Goal: Task Accomplishment & Management: Complete application form

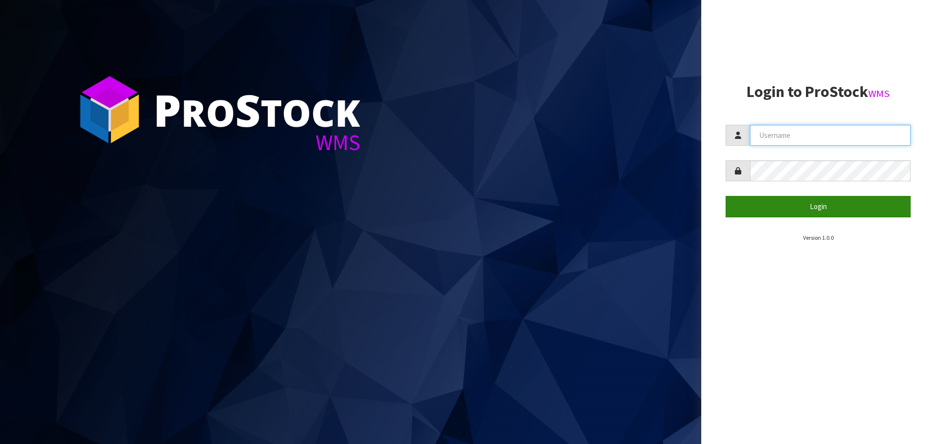
type input "THECLUTCHHUB"
click at [805, 212] on button "Login" at bounding box center [817, 206] width 185 height 21
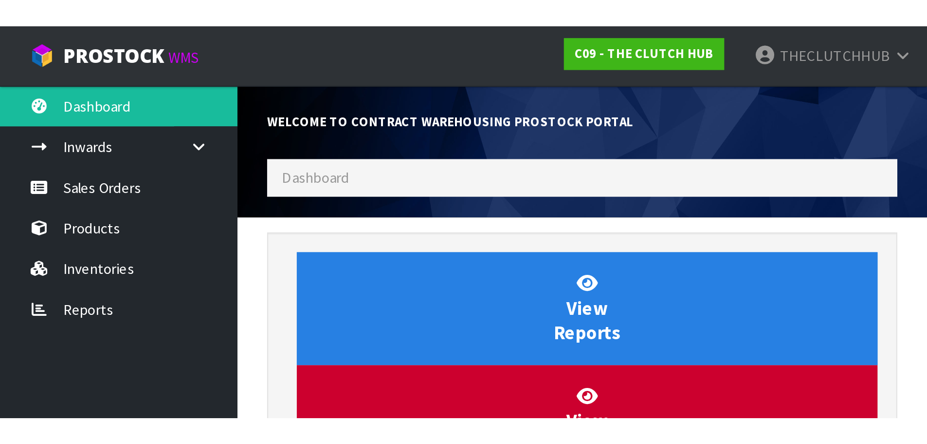
scroll to position [524, 398]
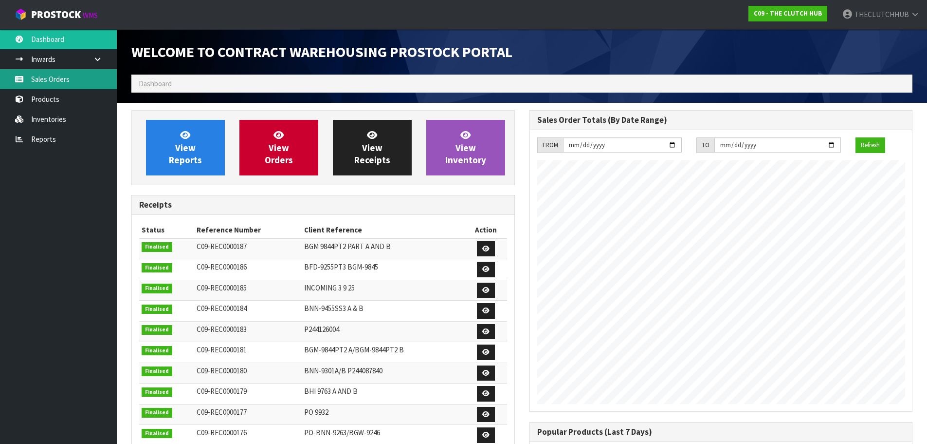
click at [74, 87] on link "Sales Orders" at bounding box center [58, 79] width 117 height 20
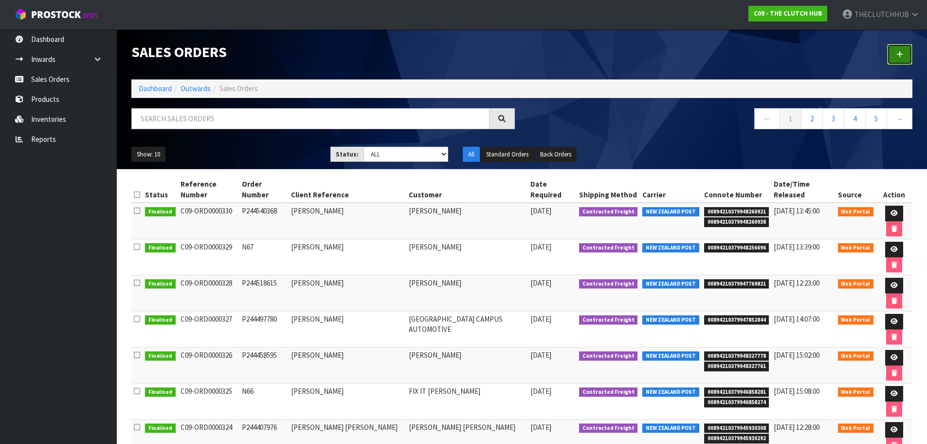
click at [905, 56] on link at bounding box center [900, 54] width 25 height 21
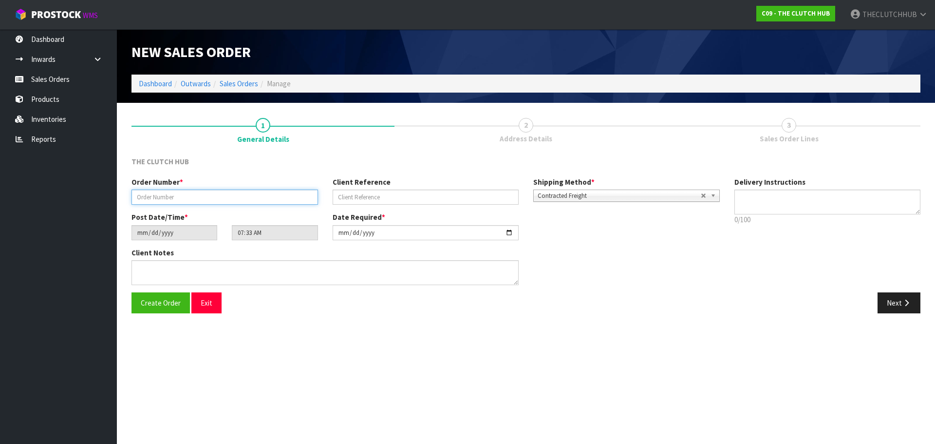
paste input "P244558935"
type input "P244558935"
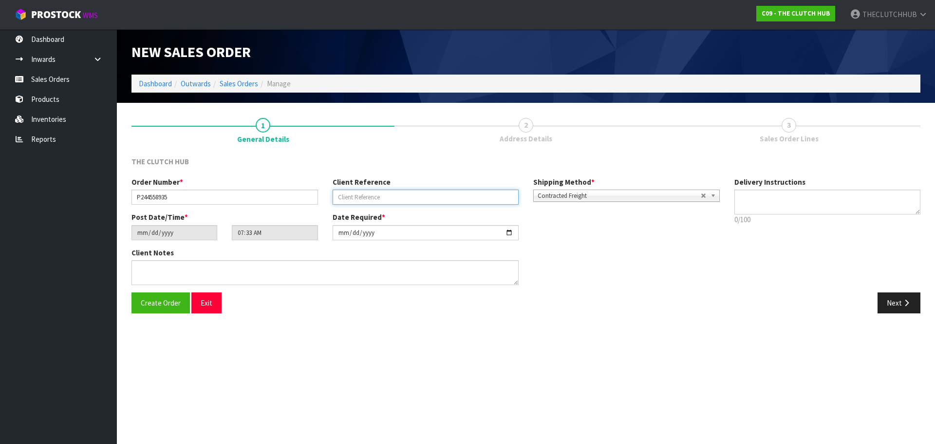
click at [362, 200] on input "text" at bounding box center [426, 196] width 186 height 15
paste input "BEN"
click at [373, 202] on input "BEN" at bounding box center [426, 196] width 186 height 15
paste input "[PERSON_NAME]"
type input "[PERSON_NAME]"
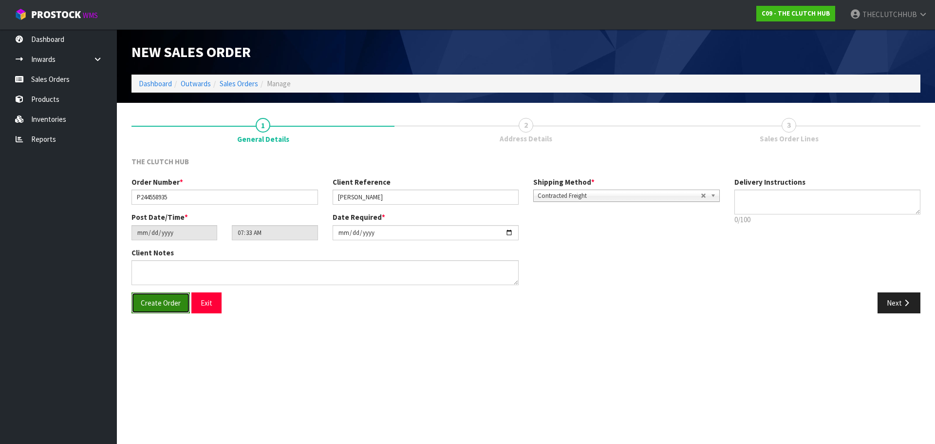
click at [137, 299] on button "Create Order" at bounding box center [160, 302] width 58 height 21
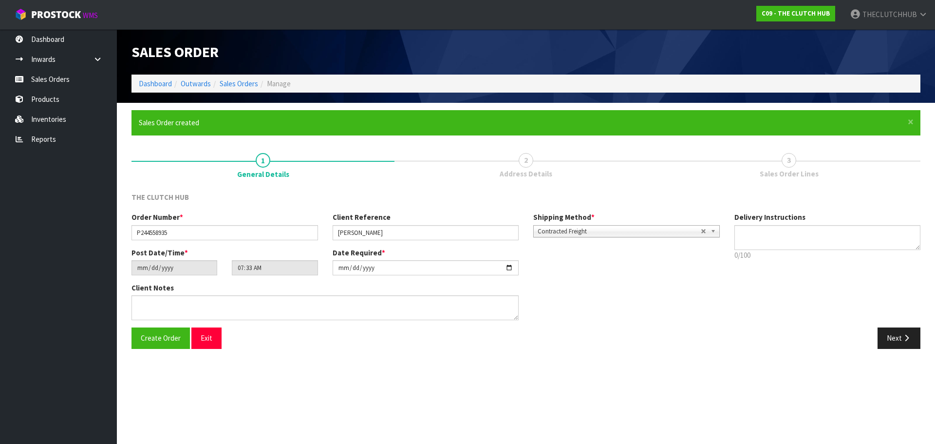
type input "09:33:00.000"
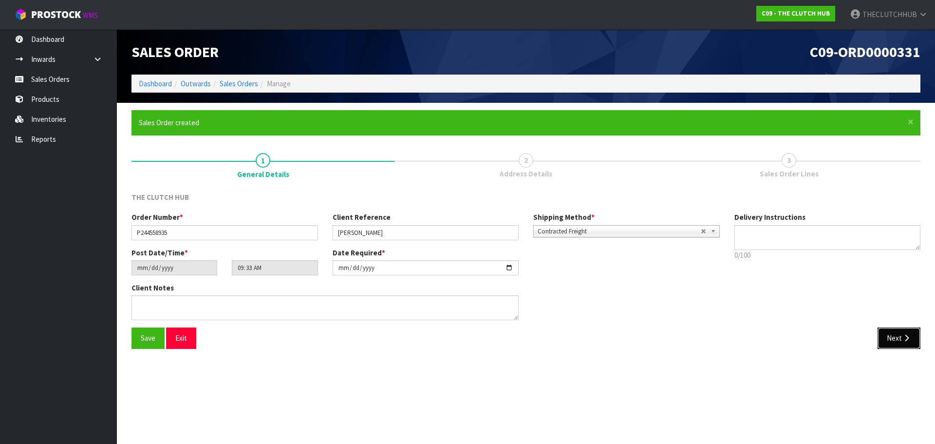
drag, startPoint x: 174, startPoint y: 298, endPoint x: 899, endPoint y: 341, distance: 726.2
click at [899, 341] on button "Next" at bounding box center [898, 337] width 43 height 21
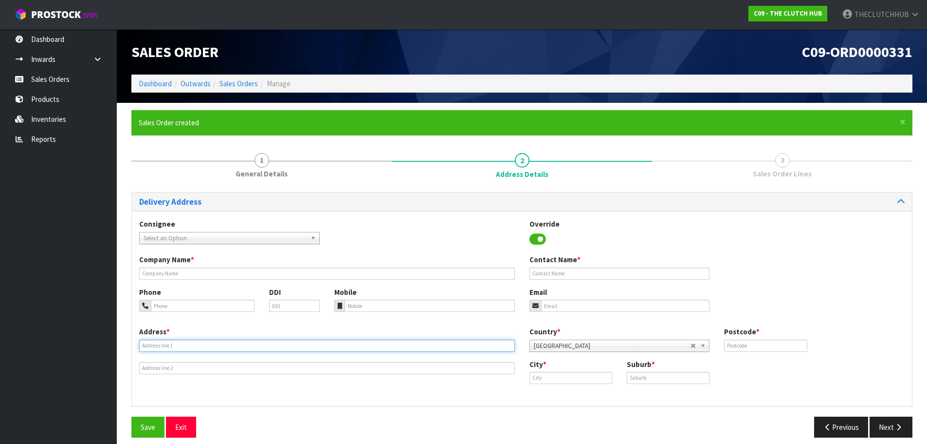
paste input "[STREET_ADDRESS] FLAT"
type input "[STREET_ADDRESS] FLAT"
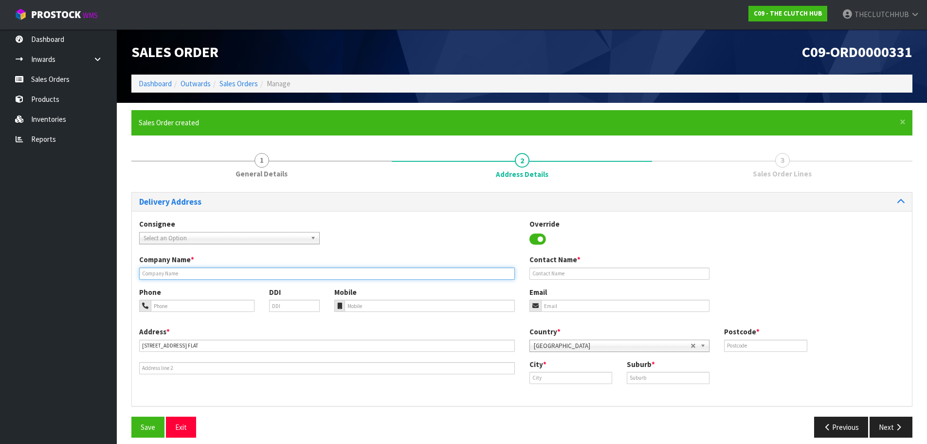
click at [155, 273] on input "text" at bounding box center [327, 273] width 376 height 12
paste input "BEN"
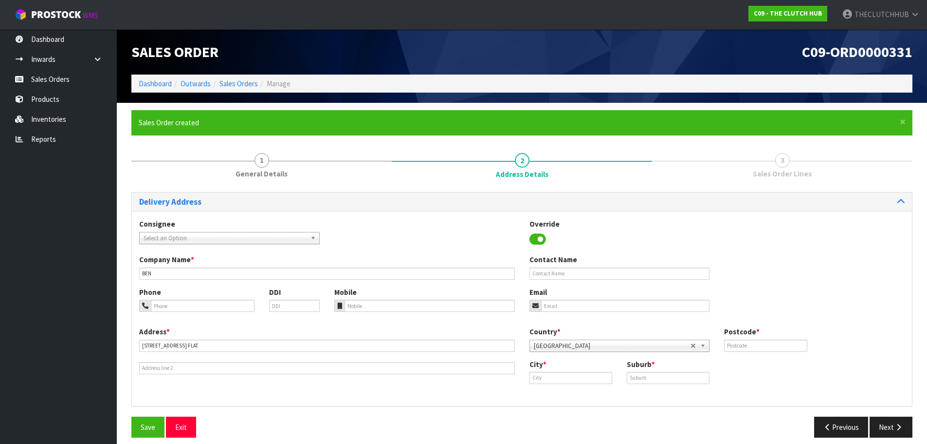
click at [220, 266] on div "Company Name * [PERSON_NAME]" at bounding box center [327, 266] width 390 height 25
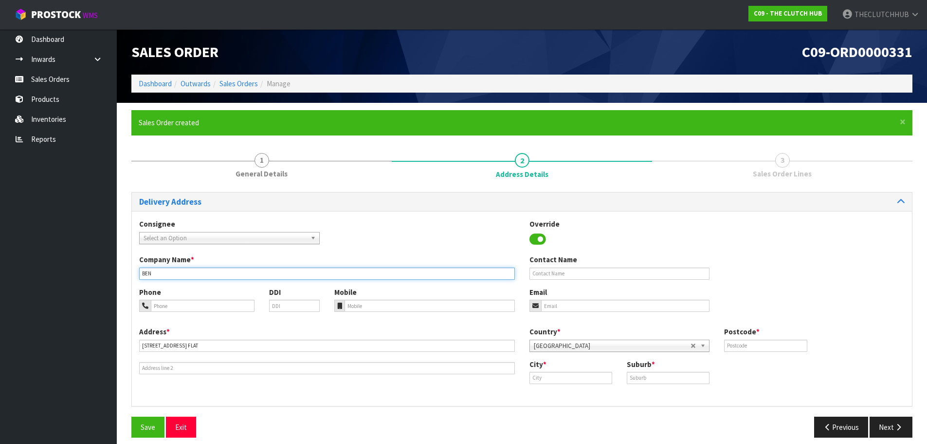
click at [209, 276] on input "BEN" at bounding box center [327, 273] width 376 height 12
paste input "[PERSON_NAME]"
drag, startPoint x: 208, startPoint y: 275, endPoint x: 128, endPoint y: 276, distance: 80.3
click at [128, 276] on div "× Close Sales Order created 1 General Details 2 Address Details 3 Sales Order L…" at bounding box center [522, 277] width 796 height 334
type input "[PERSON_NAME]"
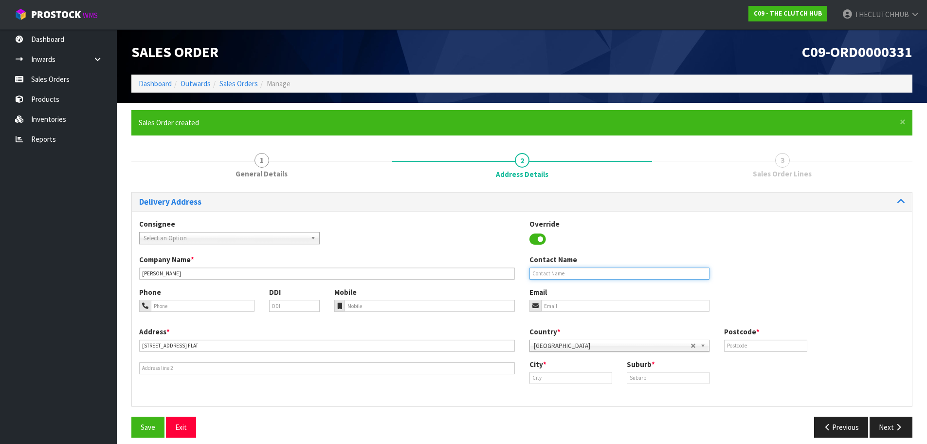
click at [576, 274] on input "text" at bounding box center [620, 273] width 181 height 12
paste input "[PERSON_NAME]"
type input "[PERSON_NAME]"
paste input "0211032782"
type input "0211032782"
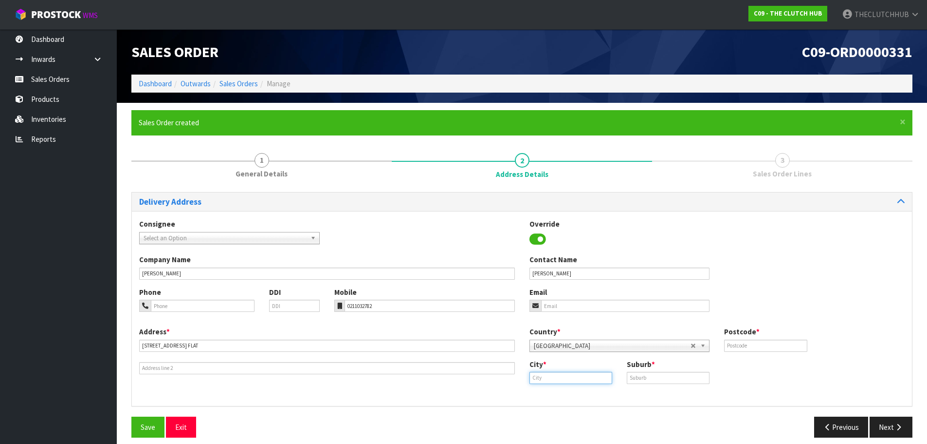
paste input "Hawea Flat"
type input "Hawea Flat"
click at [653, 382] on input "text" at bounding box center [668, 377] width 83 height 12
paste input "HAWEA FLAT"
type input "HAWEA FLAT"
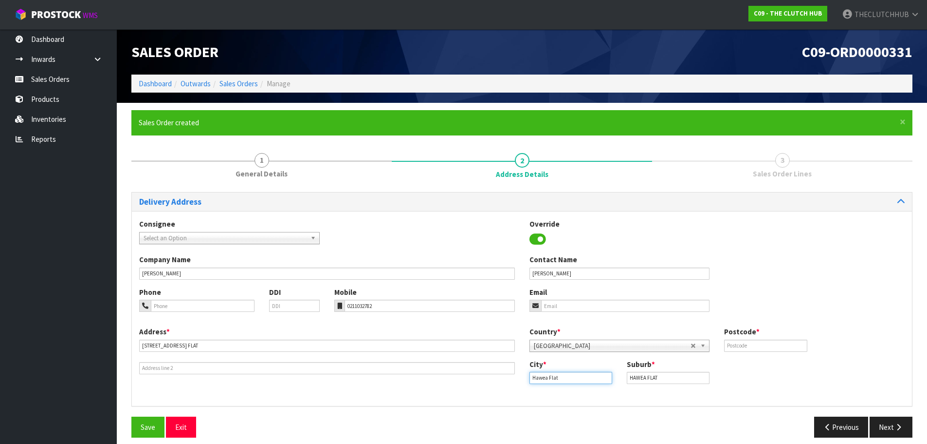
drag, startPoint x: 569, startPoint y: 378, endPoint x: 496, endPoint y: 378, distance: 73.5
click at [496, 378] on div "Address * [STREET_ADDRESS] Country * [GEOGRAPHIC_DATA] [GEOGRAPHIC_DATA] [GEOGR…" at bounding box center [522, 362] width 780 height 72
click at [540, 391] on strong "Wana" at bounding box center [549, 393] width 18 height 9
type input "Wanaka"
paste input "[EMAIL_ADDRESS][DOMAIN_NAME]"
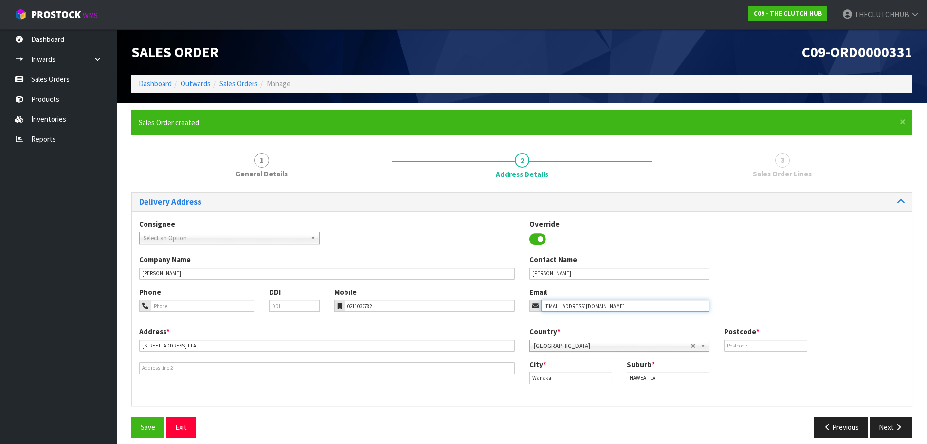
type input "[EMAIL_ADDRESS][DOMAIN_NAME]"
click at [754, 341] on input "text" at bounding box center [765, 345] width 83 height 12
type input "9382"
click at [150, 424] on span "Save" at bounding box center [148, 426] width 15 height 9
click at [889, 429] on button "Next" at bounding box center [891, 426] width 43 height 21
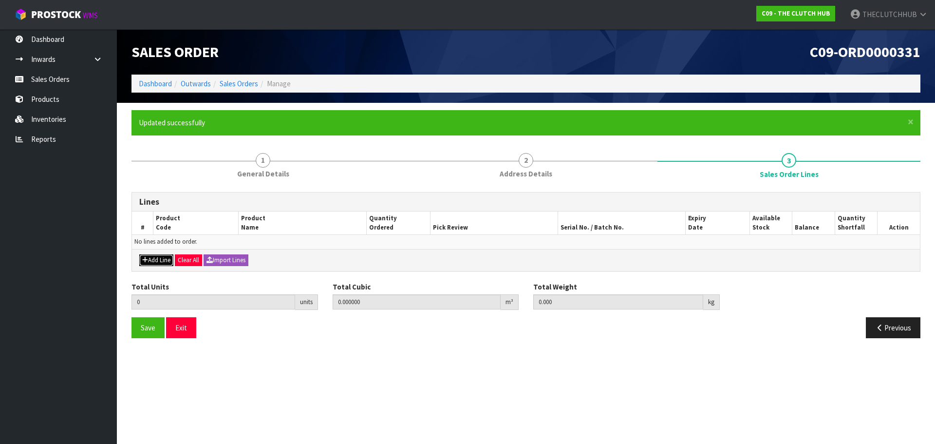
click at [155, 261] on button "Add Line" at bounding box center [156, 260] width 34 height 12
type input "0"
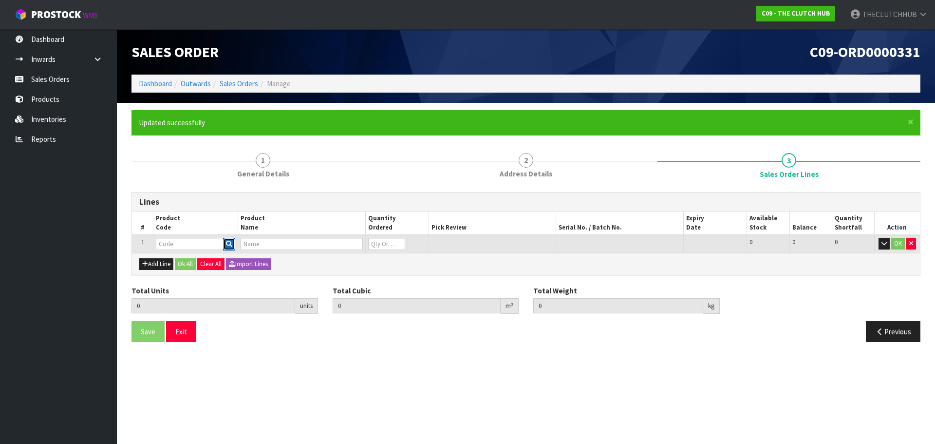
click at [231, 242] on icon "button" at bounding box center [229, 244] width 6 height 6
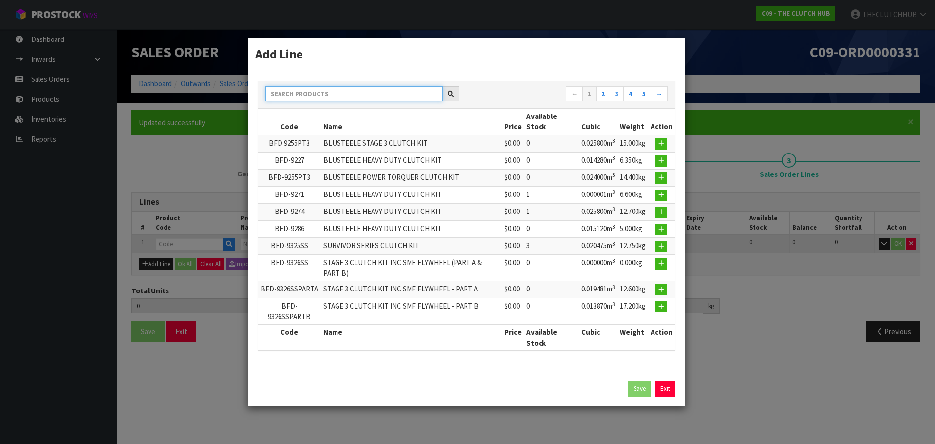
drag, startPoint x: 329, startPoint y: 93, endPoint x: 334, endPoint y: 92, distance: 5.1
click at [333, 92] on input "text" at bounding box center [353, 93] width 177 height 15
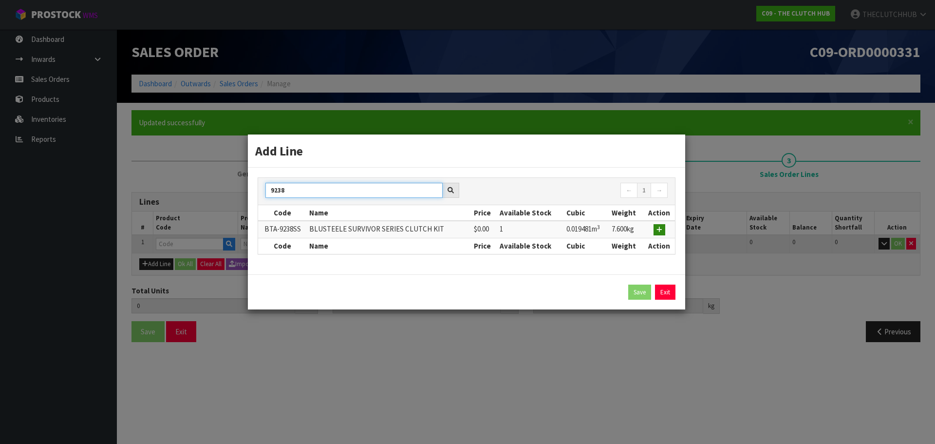
type input "9238"
click at [660, 230] on icon "button" at bounding box center [659, 229] width 6 height 6
type input "0.000000"
type input "0.000"
type input "BTA-9238SS"
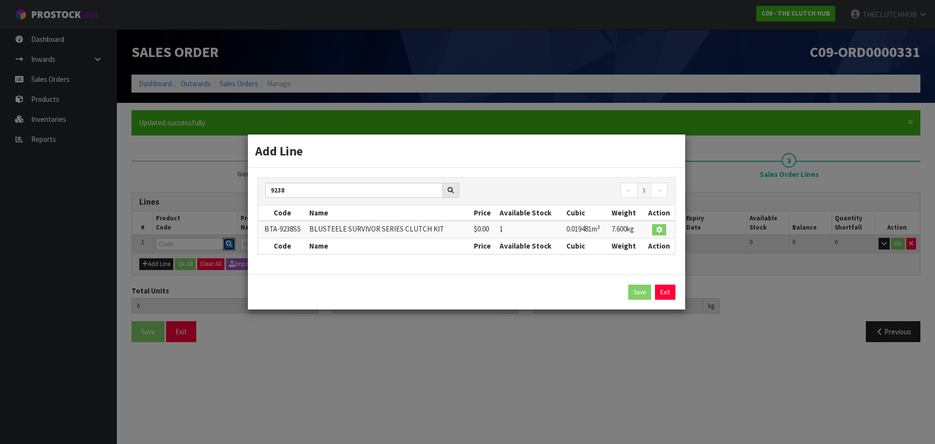
type input "BLUSTEELE SURVIVOR SERIES CLUTCH KIT"
type input "0"
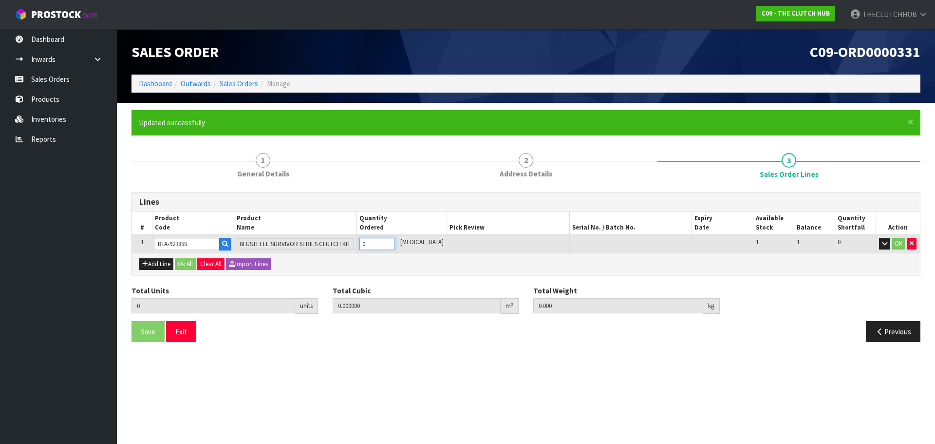
drag, startPoint x: 379, startPoint y: 241, endPoint x: 363, endPoint y: 241, distance: 16.1
click at [363, 241] on tr "1 BTA-9238SS BLUSTEELE SURVIVOR SERIES CLUTCH KIT 0 [MEDICAL_DATA] 1 1 0 OK" at bounding box center [526, 244] width 788 height 18
type input "1"
type input "0.019481"
type input "7.6"
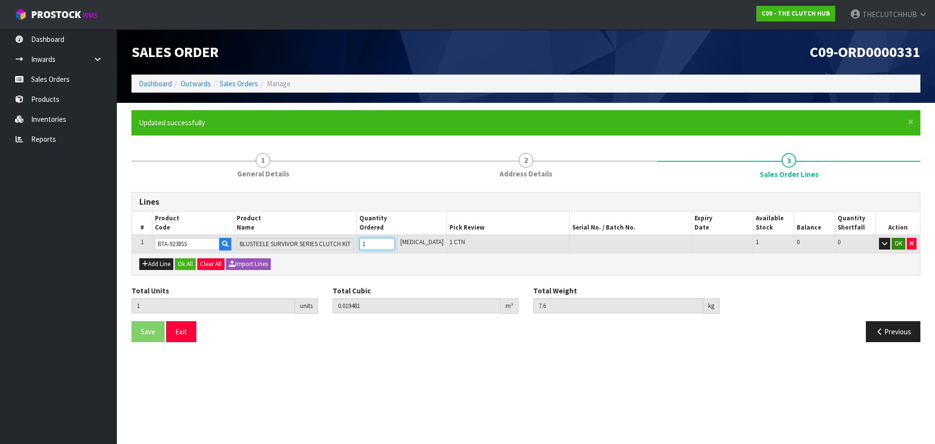
type input "1"
click at [899, 245] on button "OK" at bounding box center [898, 244] width 14 height 12
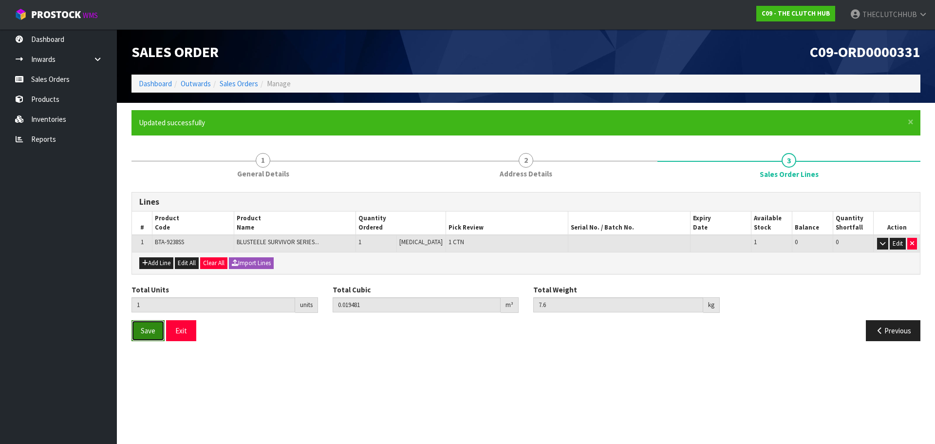
click at [150, 336] on button "Save" at bounding box center [147, 330] width 33 height 21
click at [148, 336] on button "Save" at bounding box center [147, 330] width 33 height 21
click at [179, 328] on button "Exit" at bounding box center [181, 330] width 30 height 21
